Goal: Task Accomplishment & Management: Manage account settings

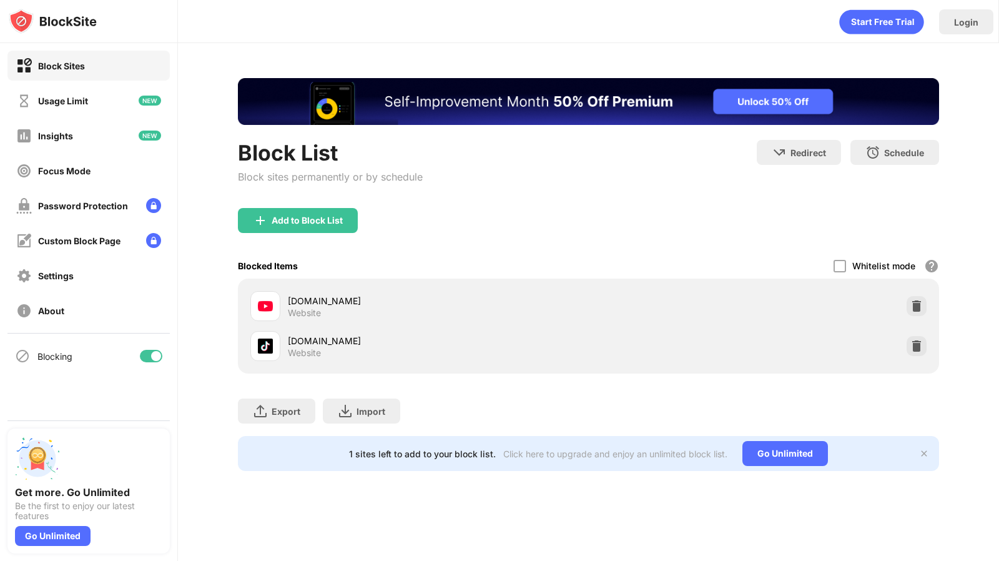
click at [998, 386] on div "Block List Block sites permanently or by schedule Redirect Choose a site to be …" at bounding box center [588, 274] width 821 height 463
click at [916, 312] on div at bounding box center [917, 306] width 20 height 20
